Goal: Task Accomplishment & Management: Use online tool/utility

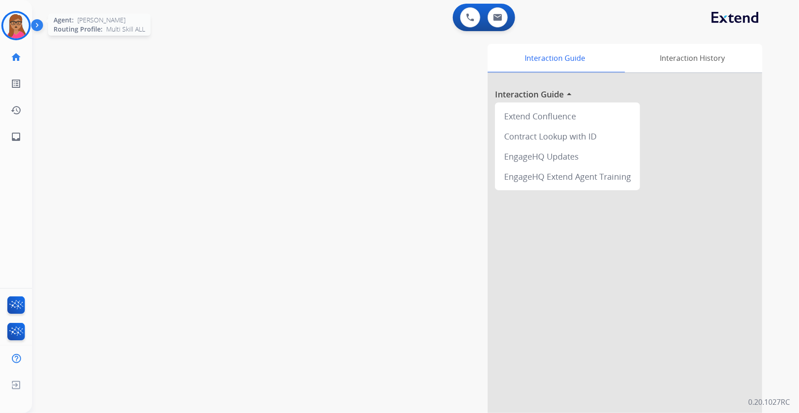
click at [30, 25] on div at bounding box center [15, 25] width 29 height 29
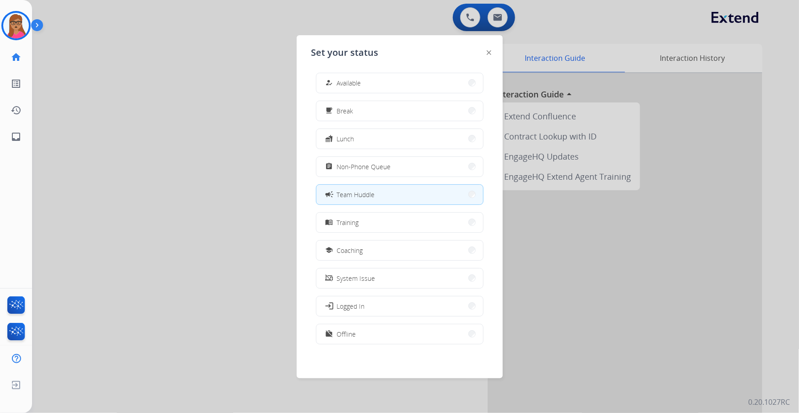
scroll to position [2, 0]
click at [379, 136] on button "fastfood Lunch" at bounding box center [399, 139] width 167 height 20
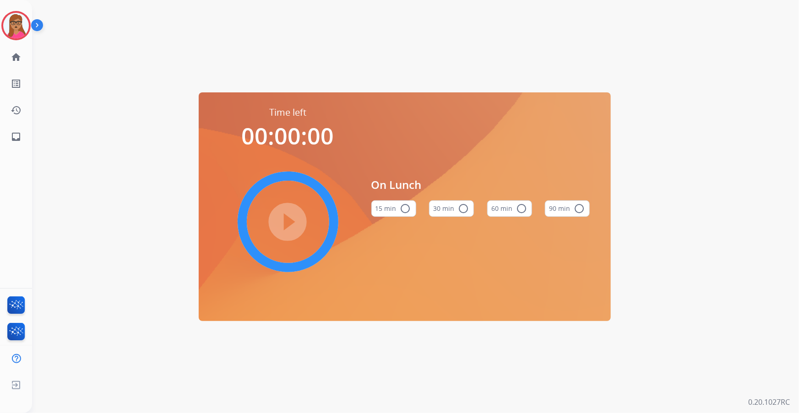
click at [517, 203] on mat-icon "radio_button_unchecked" at bounding box center [521, 208] width 11 height 11
click at [289, 225] on mat-icon "play_circle_filled" at bounding box center [287, 222] width 11 height 11
